Goal: Task Accomplishment & Management: Complete application form

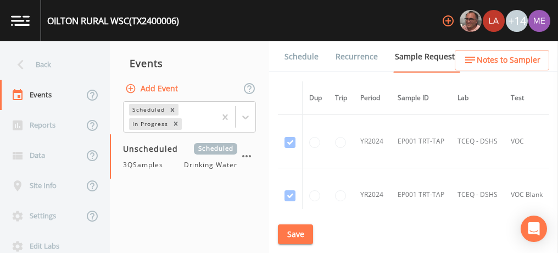
scroll to position [1138, 0]
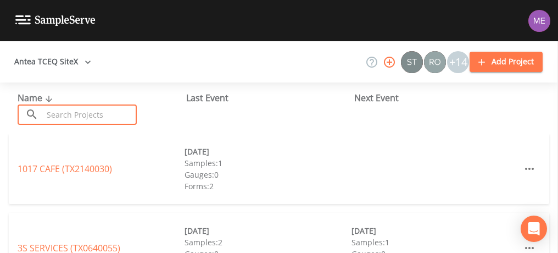
click at [68, 111] on input "text" at bounding box center [90, 114] width 94 height 20
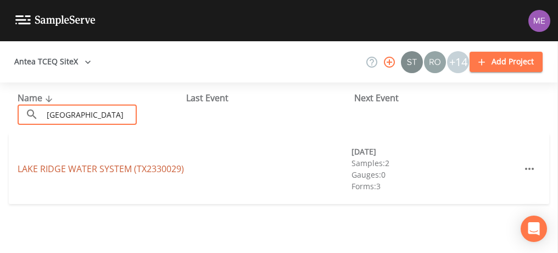
type input "lake ridge"
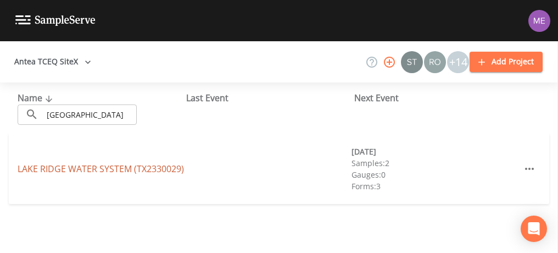
click at [42, 163] on link "LAKE RIDGE WATER SYSTEM (TX2330029)" at bounding box center [101, 169] width 166 height 12
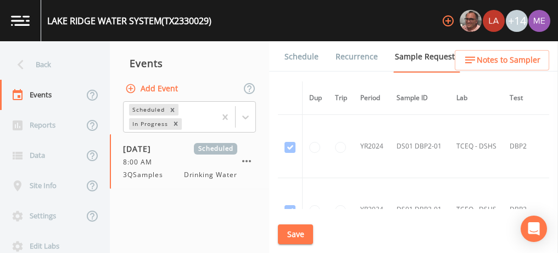
click at [309, 72] on link "Forms" at bounding box center [296, 87] width 26 height 31
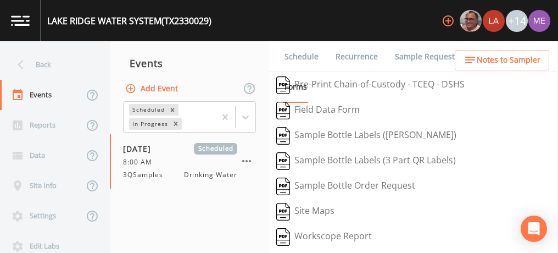
click at [336, 107] on button "Field Data Form" at bounding box center [318, 110] width 98 height 25
click at [395, 79] on button "Pre-Print Chain-of-Custody - TCEQ - DSHS" at bounding box center [370, 84] width 203 height 25
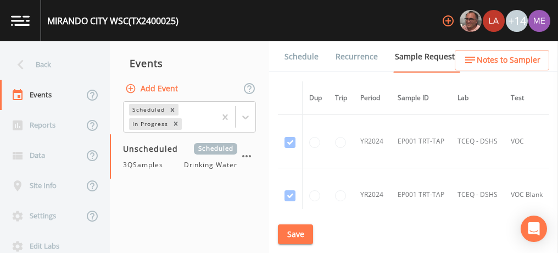
scroll to position [1228, 0]
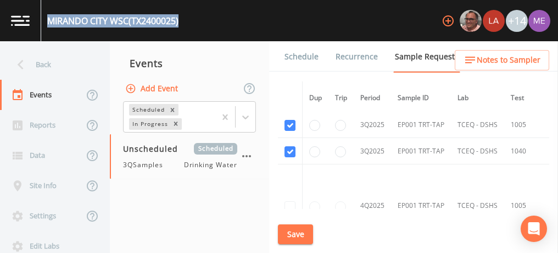
drag, startPoint x: 48, startPoint y: 21, endPoint x: 181, endPoint y: 29, distance: 133.1
click at [178, 29] on div "MIRANDO CITY WSC (TX2400025)" at bounding box center [109, 20] width 137 height 41
copy div "MIRANDO CITY WSC (TX2400025)"
click at [292, 58] on link "Schedule" at bounding box center [301, 56] width 37 height 31
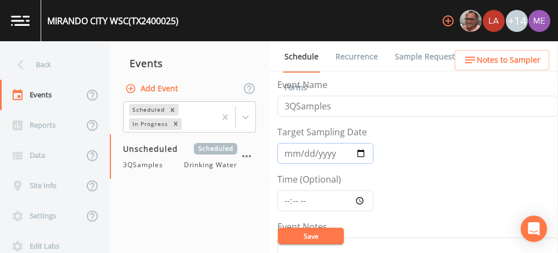
click at [291, 153] on input "Target Sampling Date" at bounding box center [325, 153] width 96 height 21
type input "2025-09-11"
click at [284, 200] on input "Time (Optional)" at bounding box center [325, 200] width 96 height 21
type input "13:15"
click at [302, 233] on button "Save" at bounding box center [311, 235] width 66 height 16
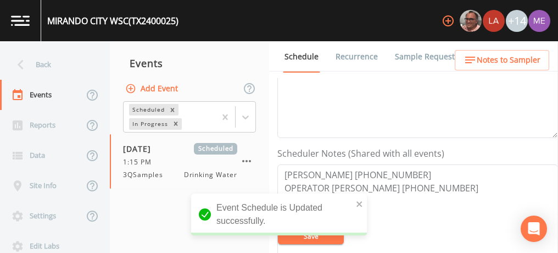
scroll to position [269, 0]
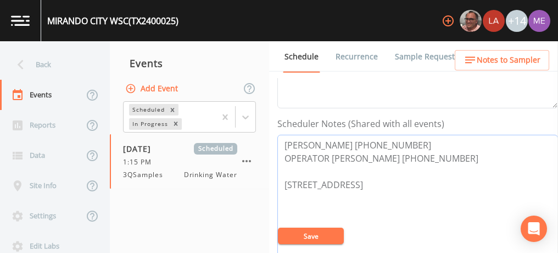
drag, startPoint x: 282, startPoint y: 141, endPoint x: 456, endPoint y: 157, distance: 175.4
click at [456, 157] on textarea "Lindsey 361-586-5092 OPERATOR Ivan Rodriguez 956-693-9821 412 N Main St Mirando…" at bounding box center [417, 204] width 281 height 139
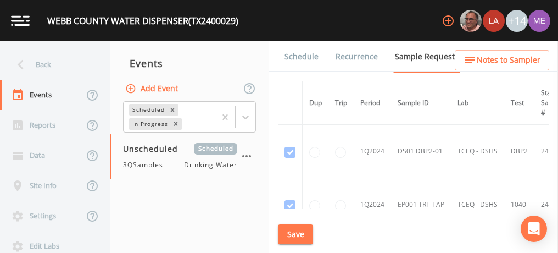
scroll to position [631, 0]
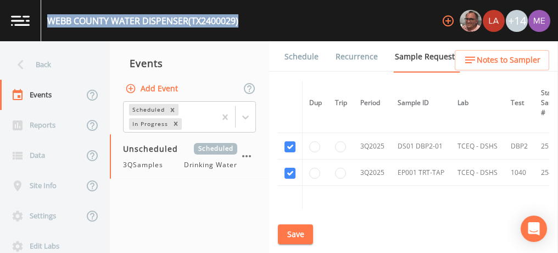
drag, startPoint x: 0, startPoint y: 0, endPoint x: 244, endPoint y: 23, distance: 245.5
click at [244, 23] on div "WEBB COUNTY WATER DISPENSER (TX2400029) +14" at bounding box center [279, 20] width 558 height 41
copy div "WEBB COUNTY WATER DISPENSER (TX2400029)"
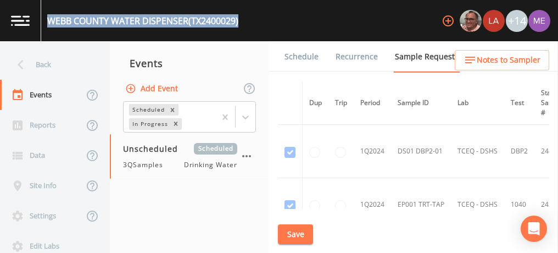
click at [310, 55] on link "Schedule" at bounding box center [301, 56] width 37 height 31
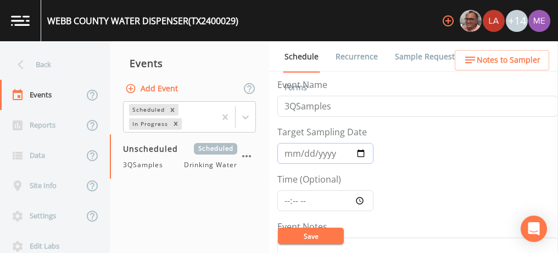
click at [293, 151] on input "Target Sampling Date" at bounding box center [325, 153] width 96 height 21
type input "2025-09-11"
click at [289, 198] on input "Time (Optional)" at bounding box center [325, 200] width 96 height 21
click at [314, 198] on input "Time (Optional)" at bounding box center [325, 200] width 96 height 21
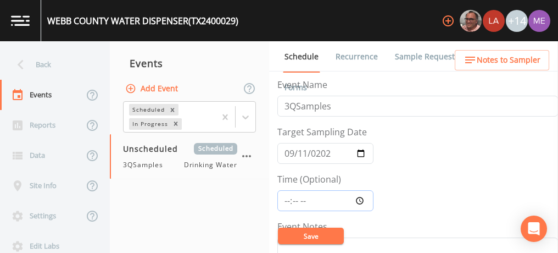
type input "14:30"
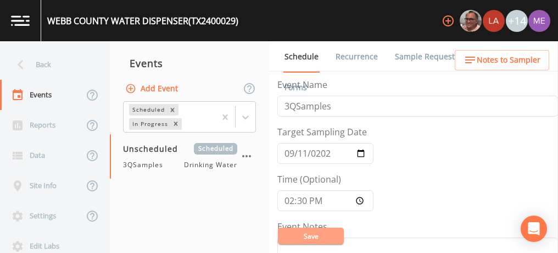
click at [311, 233] on button "Save" at bounding box center [311, 235] width 66 height 16
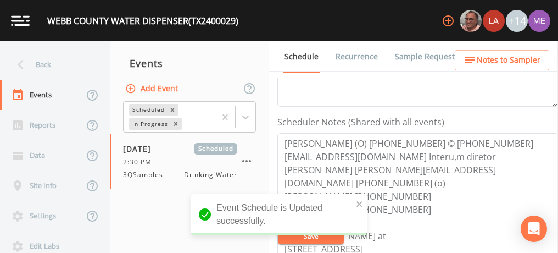
scroll to position [275, 0]
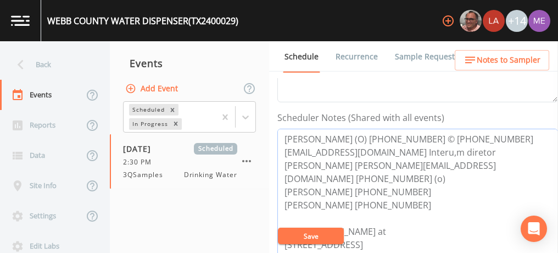
drag, startPoint x: 283, startPoint y: 137, endPoint x: 476, endPoint y: 127, distance: 193.5
click at [476, 129] on textarea "Enrique Diaz (O) 956-523-5587 © 956-480-8214 endiaz@webbcountytx.gov Interu,m d…" at bounding box center [417, 198] width 281 height 139
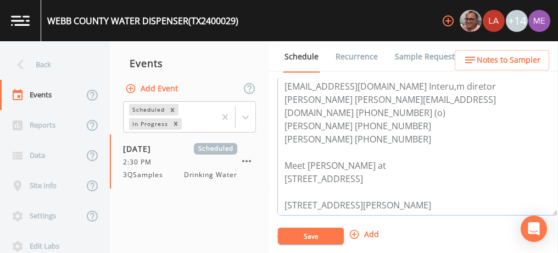
scroll to position [327, 0]
